Goal: Check status: Check status

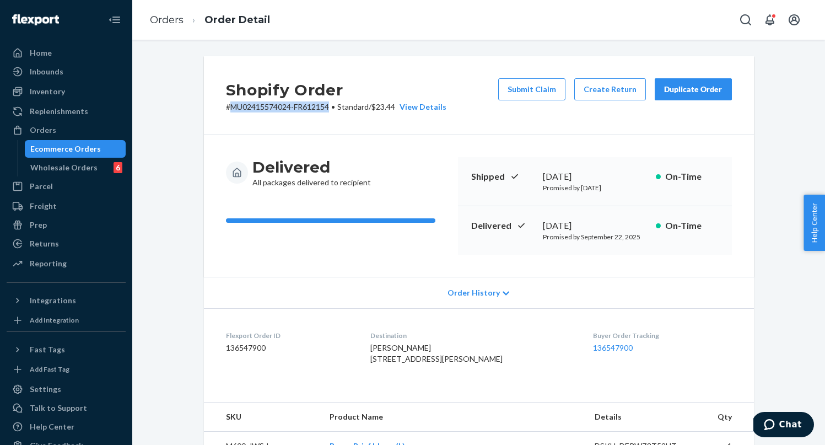
click at [71, 149] on div "Ecommerce Orders" at bounding box center [65, 148] width 71 height 11
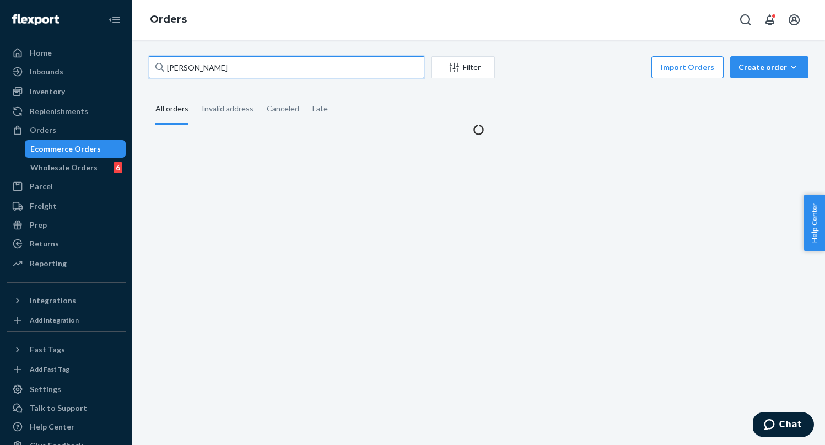
click at [290, 76] on input "[PERSON_NAME]" at bounding box center [287, 67] width 276 height 22
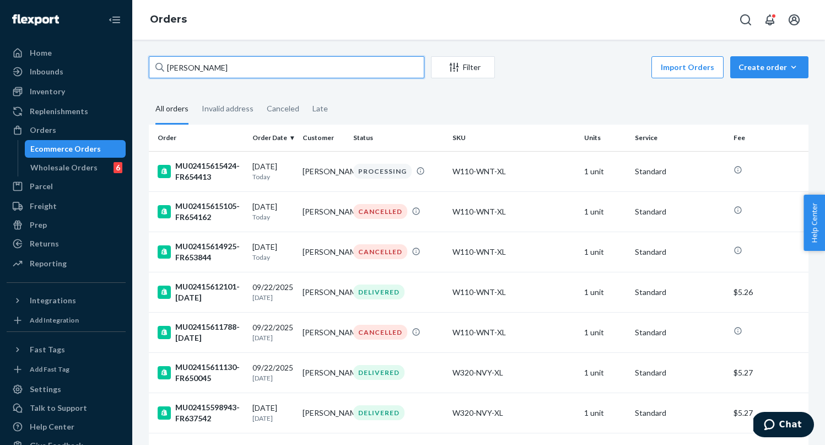
drag, startPoint x: 288, startPoint y: 68, endPoint x: 150, endPoint y: 64, distance: 137.3
click at [150, 64] on input "[PERSON_NAME]" at bounding box center [287, 67] width 276 height 22
paste input "MU02415615424"
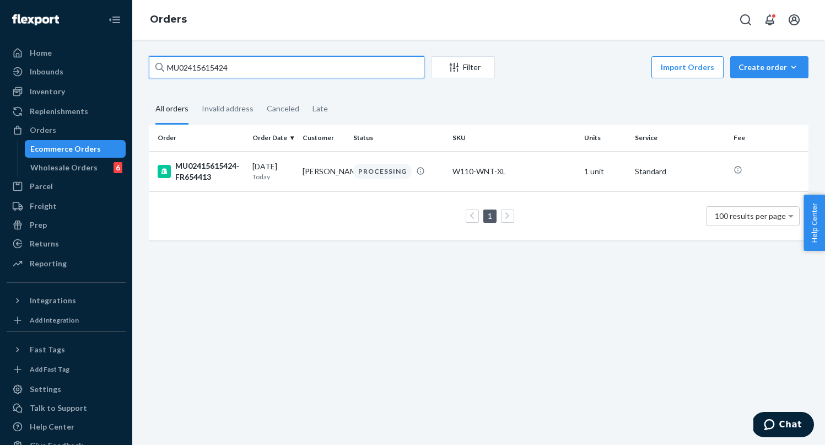
type input "MU02415615424"
click at [223, 172] on div "MU02415615424-FR654413" at bounding box center [201, 171] width 86 height 22
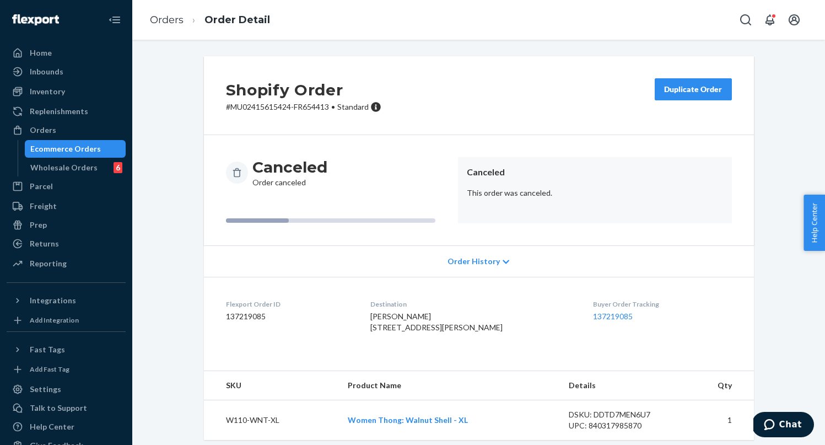
scroll to position [30, 0]
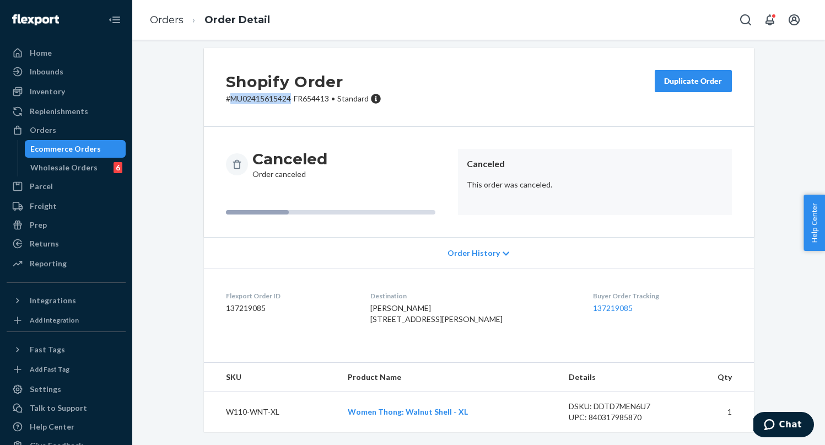
drag, startPoint x: 230, startPoint y: 77, endPoint x: 290, endPoint y: 77, distance: 60.6
click at [290, 93] on p "# MU02415615424-FR654413 • Standard" at bounding box center [303, 98] width 155 height 11
copy p "MU02415615424"
